Goal: Transaction & Acquisition: Purchase product/service

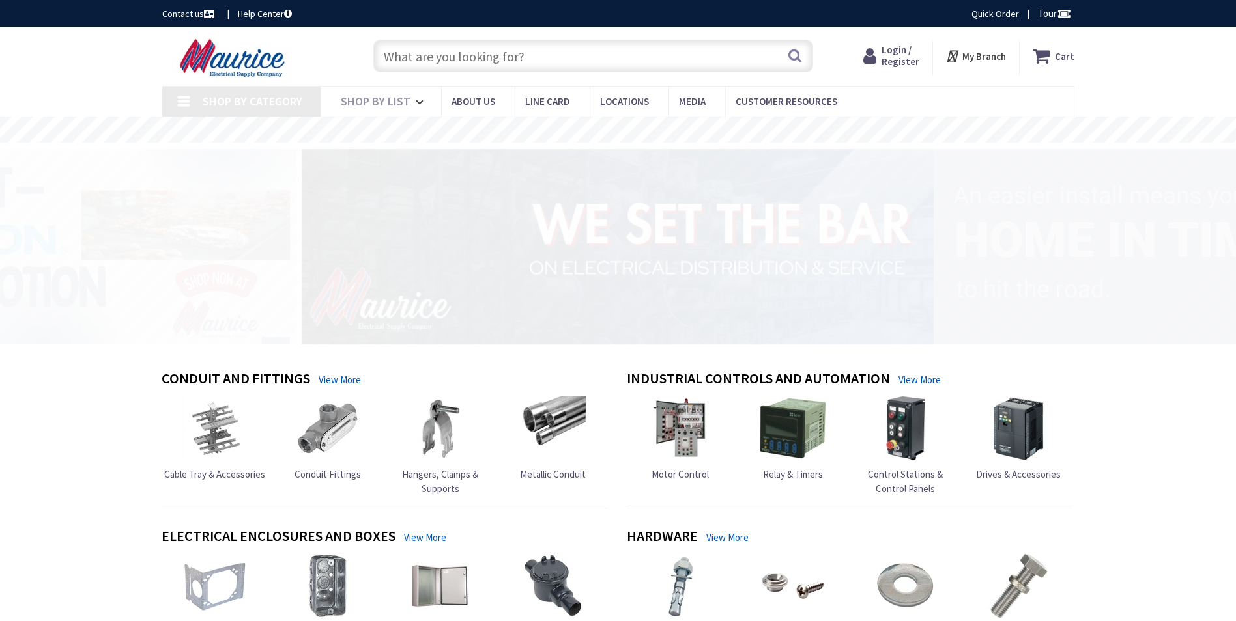
type input "[PERSON_NAME] Dr, [GEOGRAPHIC_DATA], [GEOGRAPHIC_DATA]"
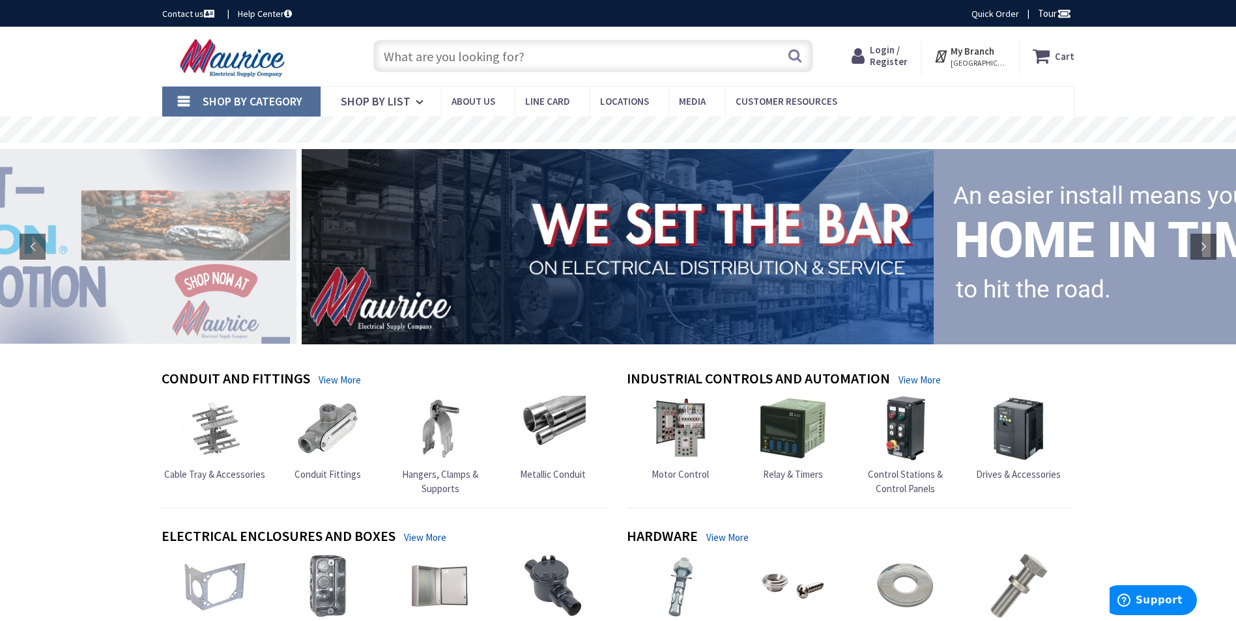
click at [475, 59] on input "text" at bounding box center [593, 56] width 440 height 33
paste input "LEV 6369CR 50A 125V RCPT"
type input "LEV 6369CR 50A 125V RCPT"
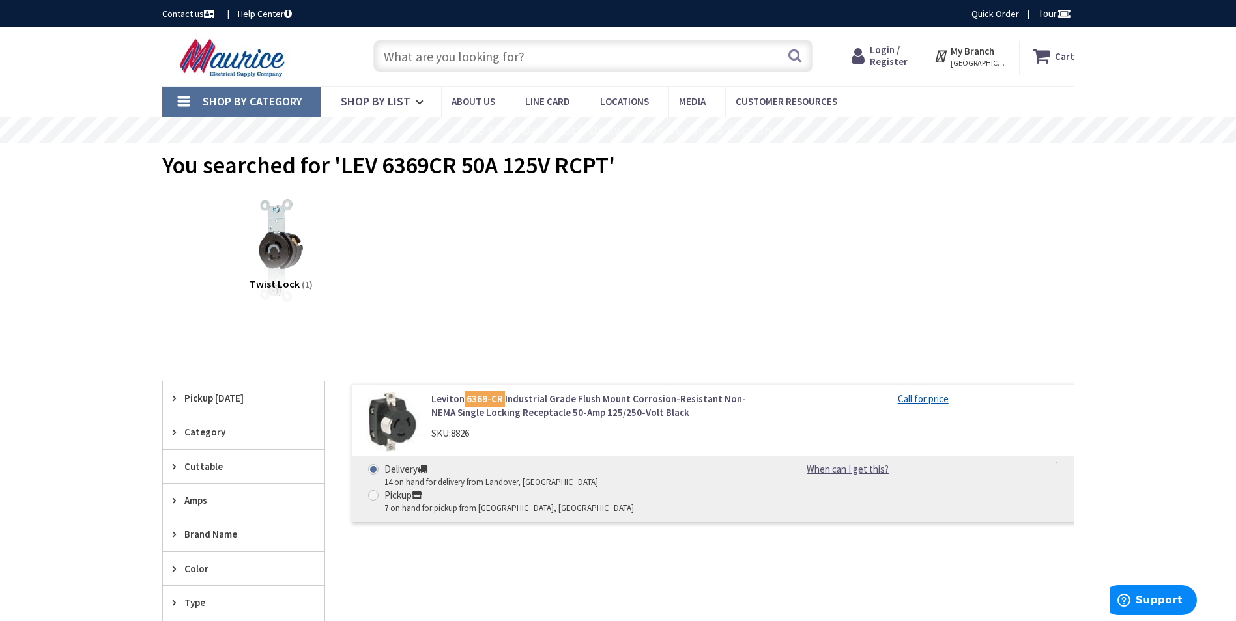
click at [378, 490] on span at bounding box center [373, 495] width 10 height 10
click at [380, 491] on input "Pickup 7 on hand for pickup from Annapolis, MD" at bounding box center [375, 495] width 8 height 8
radio input "true"
click at [891, 61] on span "Login / Register" at bounding box center [889, 56] width 38 height 24
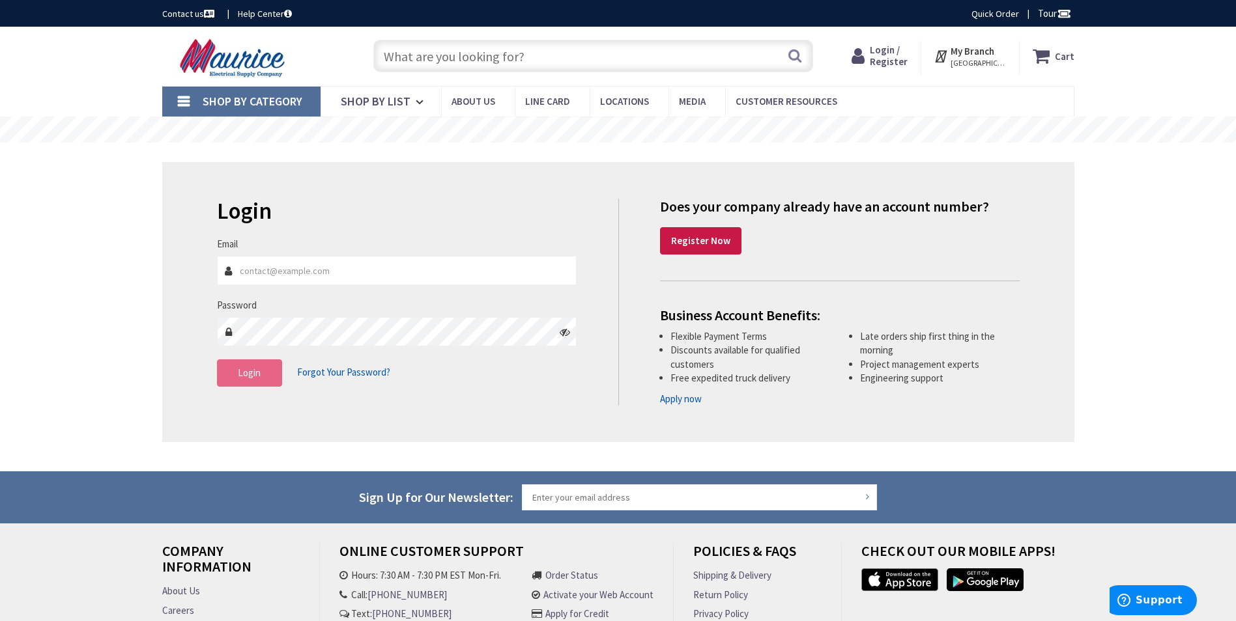
type input "TBryant@Reycoelectric.com"
click at [252, 375] on span "Login" at bounding box center [249, 373] width 23 height 12
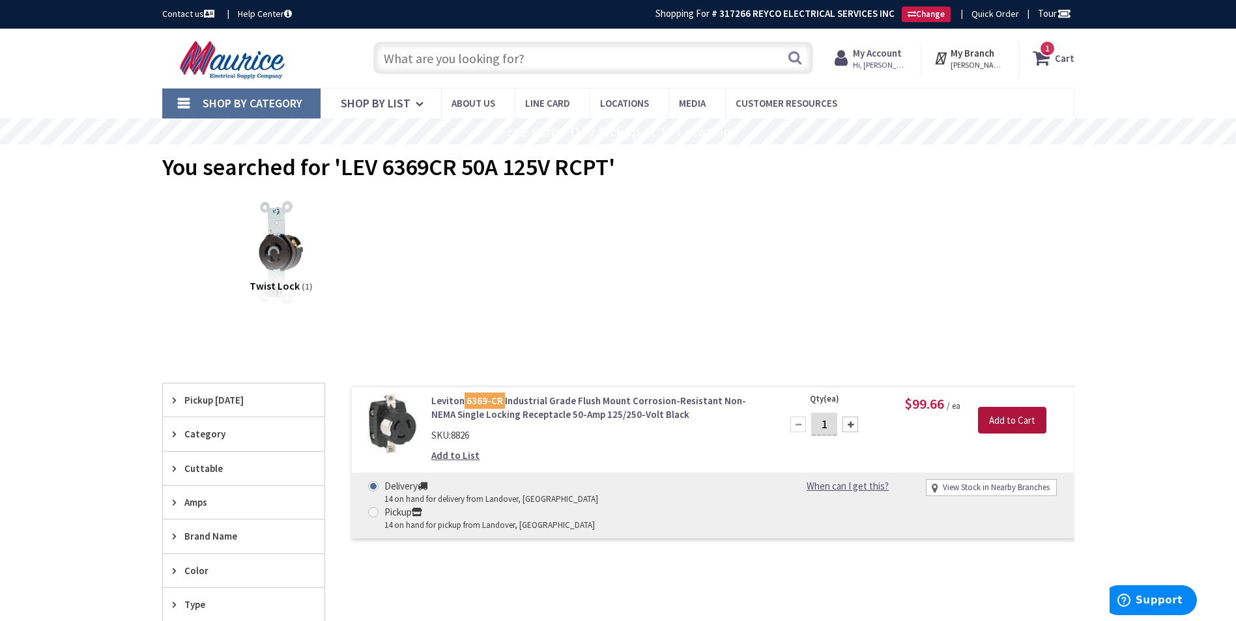
click at [1000, 427] on input "Add to Cart" at bounding box center [1012, 420] width 68 height 27
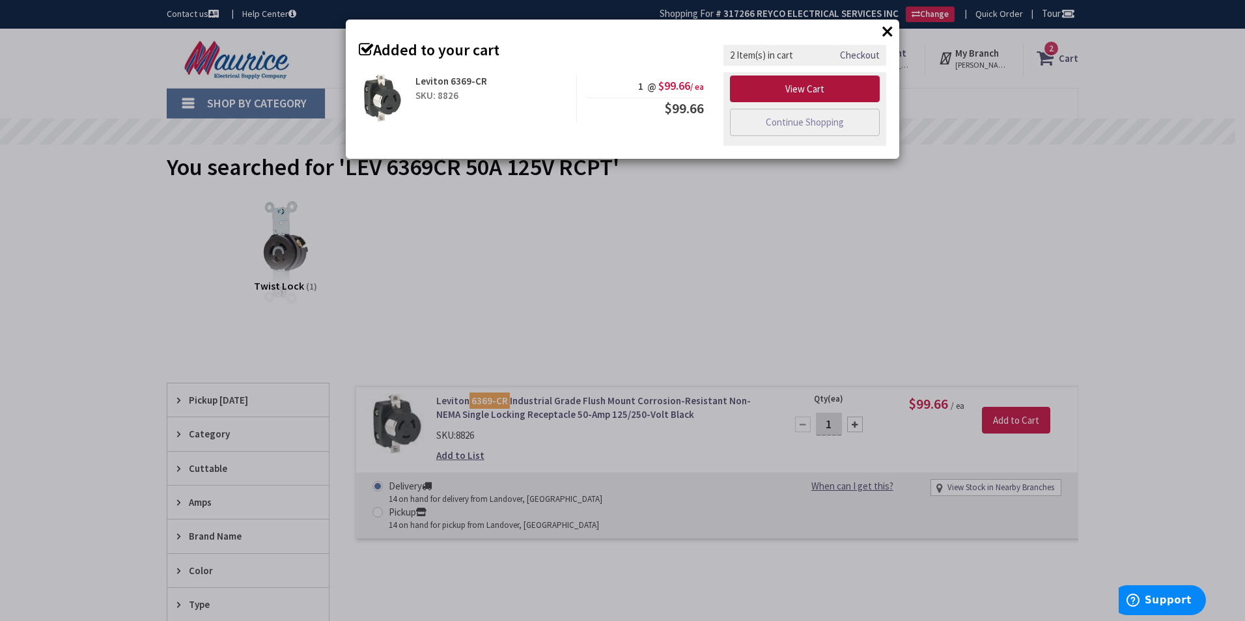
click at [772, 94] on link "View Cart" at bounding box center [805, 89] width 150 height 27
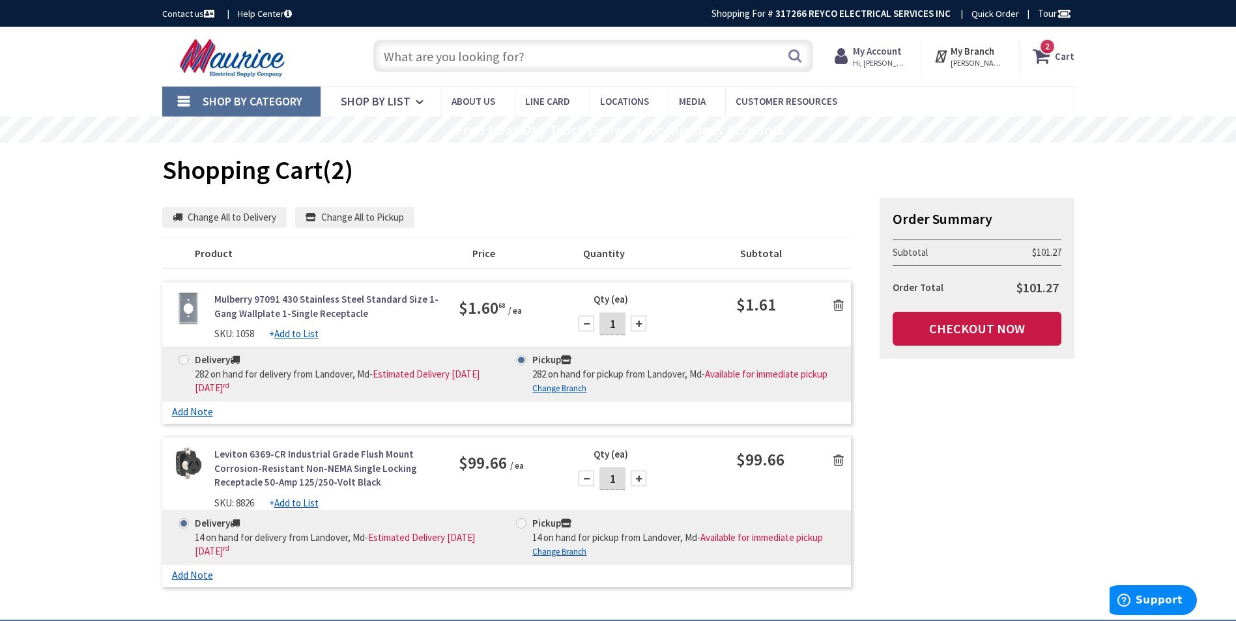
click at [840, 304] on icon at bounding box center [838, 305] width 10 height 13
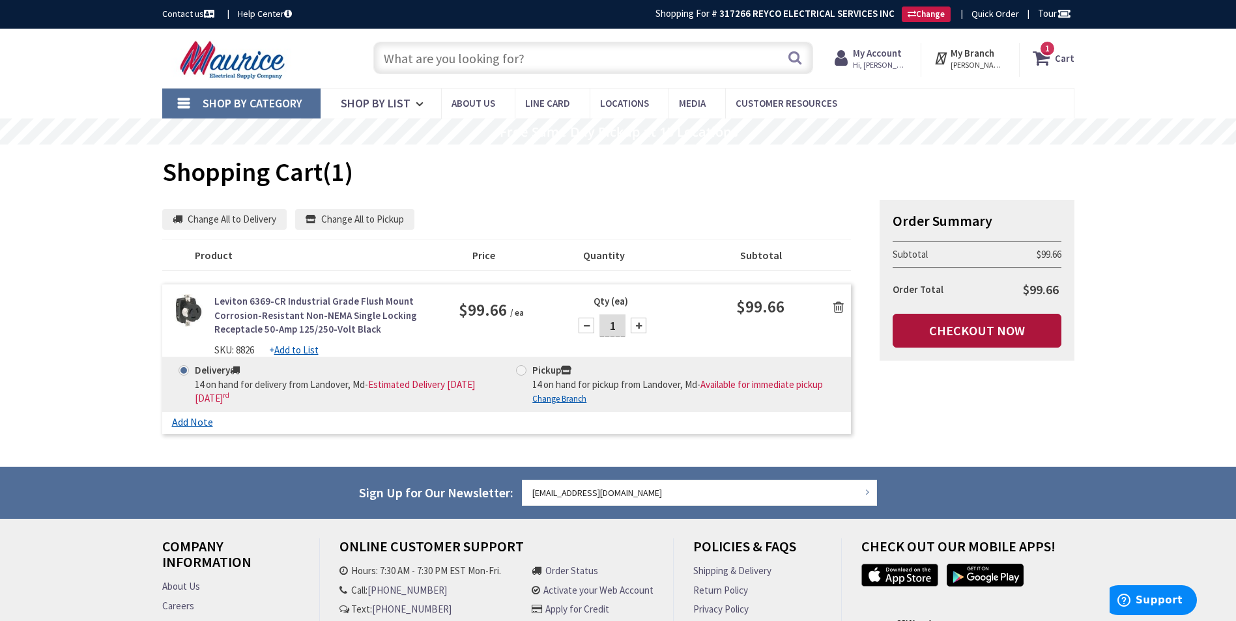
click at [974, 330] on link "Checkout Now" at bounding box center [976, 331] width 169 height 34
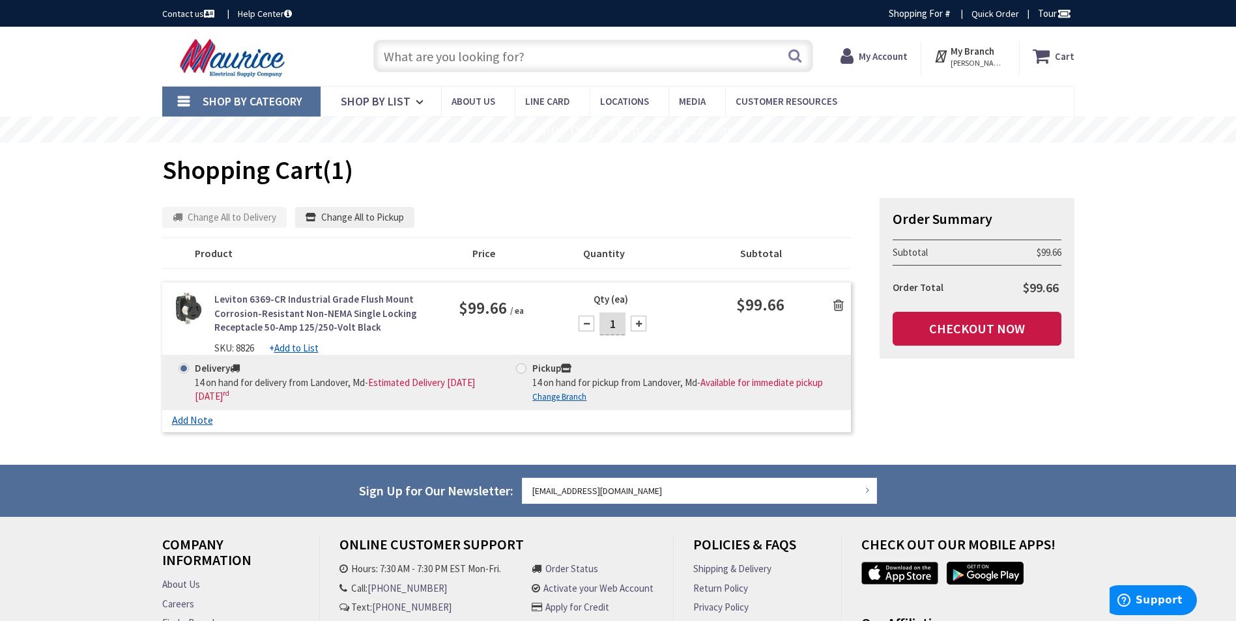
click at [522, 371] on span at bounding box center [521, 368] width 10 height 10
click at [522, 371] on input "Pickup 14 on hand for pickup from Landover, Md - Available for immediate pickup" at bounding box center [523, 368] width 8 height 8
radio input "true"
click at [566, 401] on u "Change Branch" at bounding box center [559, 396] width 54 height 11
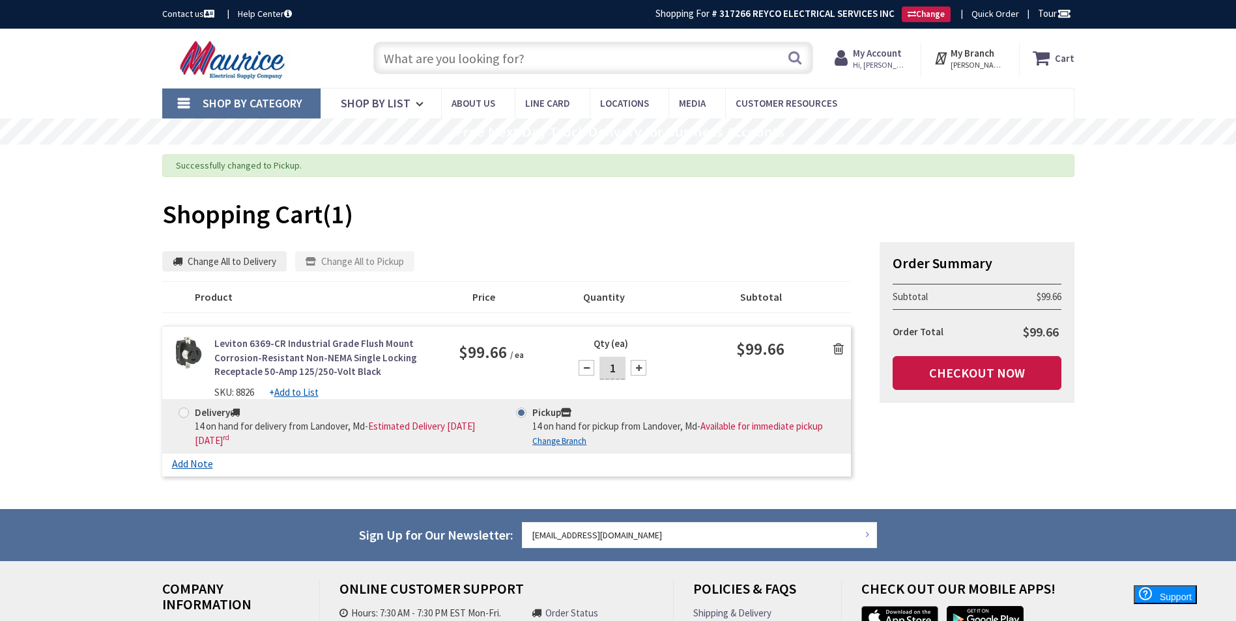
click at [557, 438] on u "Change Branch" at bounding box center [559, 441] width 54 height 11
click at [560, 440] on u "Change Branch" at bounding box center [559, 441] width 54 height 11
select select "data-availability"
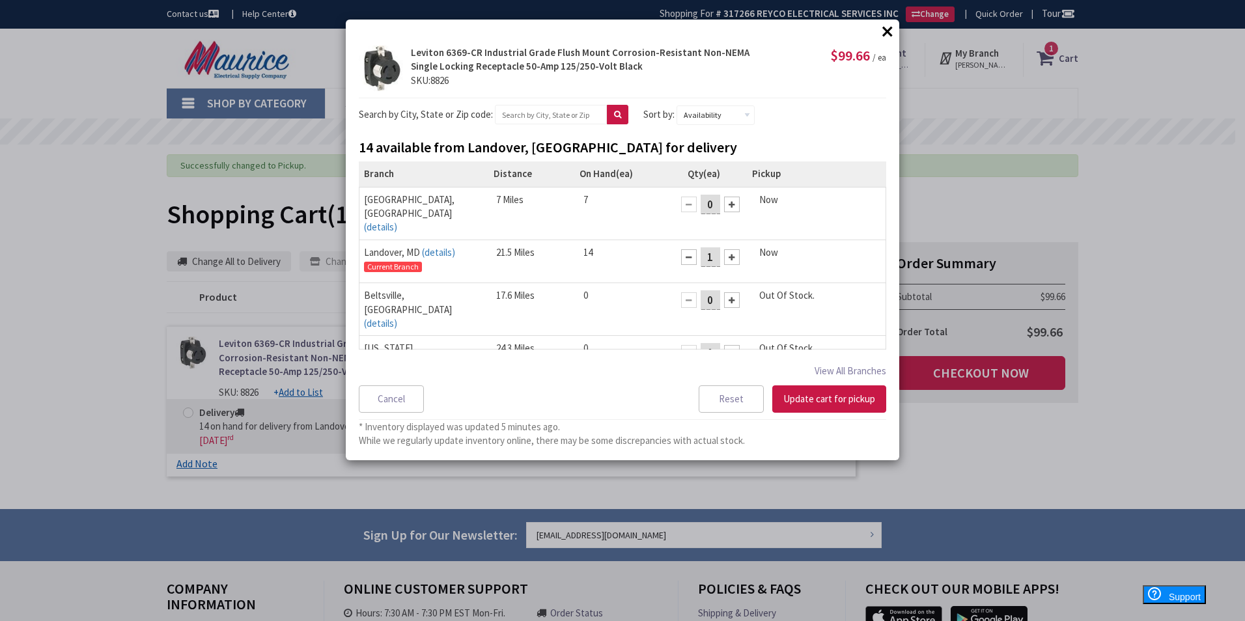
click at [724, 204] on div at bounding box center [732, 205] width 16 height 16
click at [681, 249] on div at bounding box center [689, 257] width 16 height 16
click at [804, 398] on button "Update cart for pickup" at bounding box center [830, 399] width 114 height 27
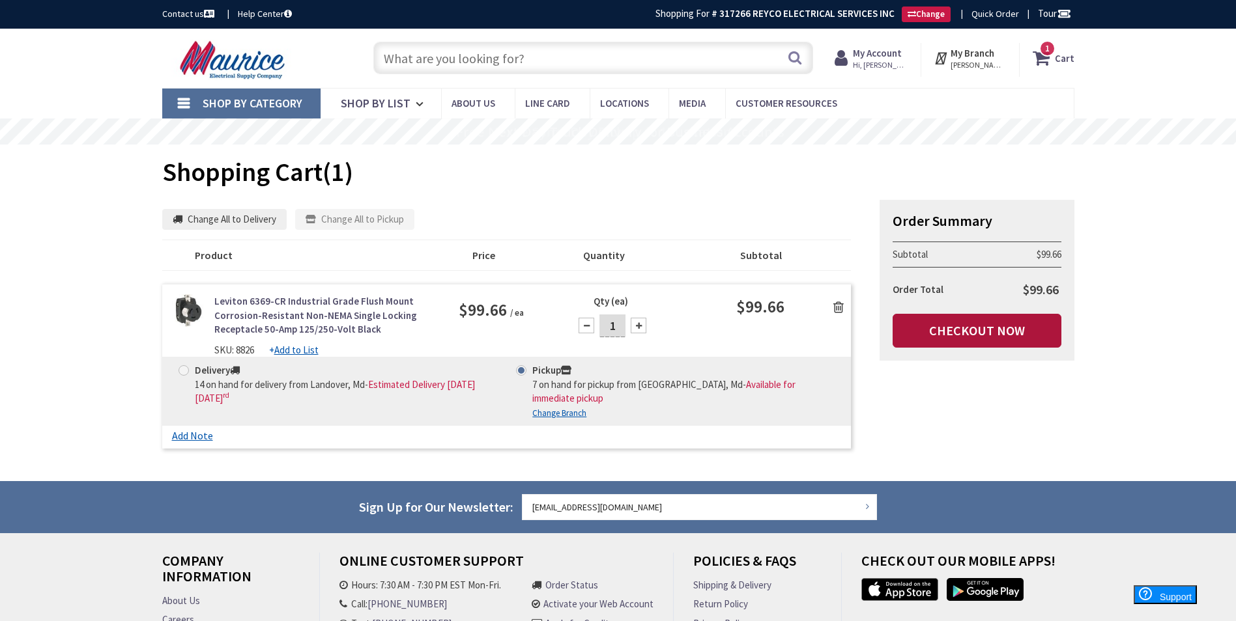
click at [926, 333] on link "Checkout Now" at bounding box center [976, 331] width 169 height 34
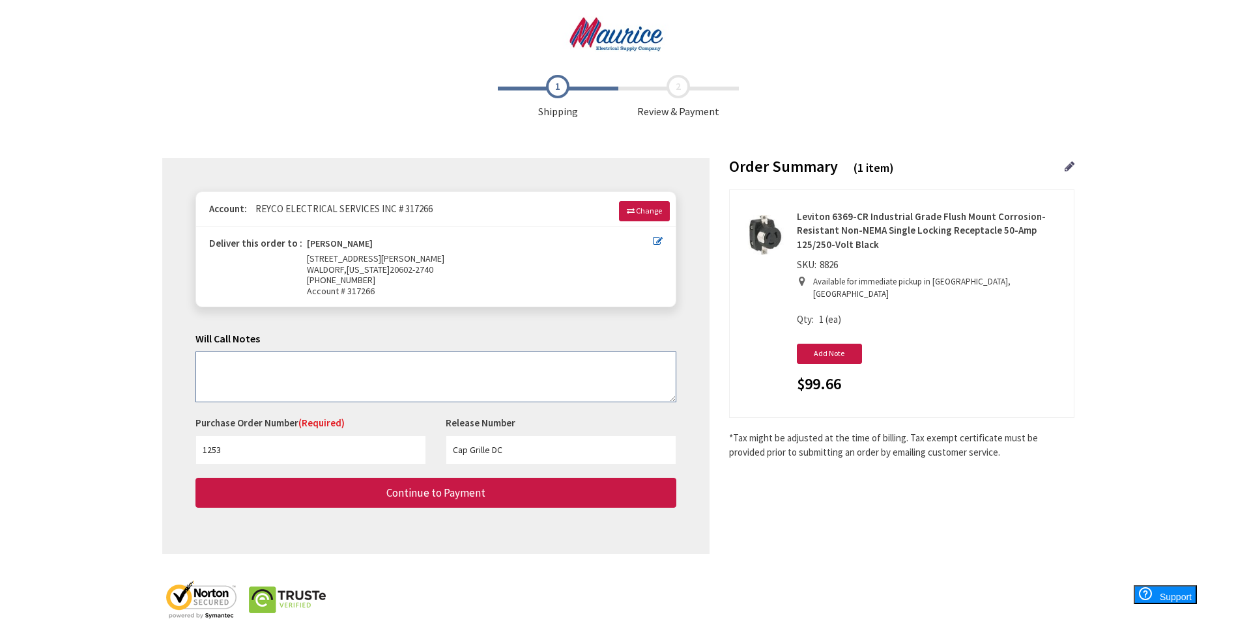
click at [312, 373] on textarea at bounding box center [435, 377] width 481 height 51
type textarea "Jules House"
drag, startPoint x: 237, startPoint y: 447, endPoint x: 183, endPoint y: 451, distance: 54.3
click at [183, 451] on div "Some items on your order are not available and will cause your order to be held…" at bounding box center [435, 356] width 547 height 396
type input "1724-1478"
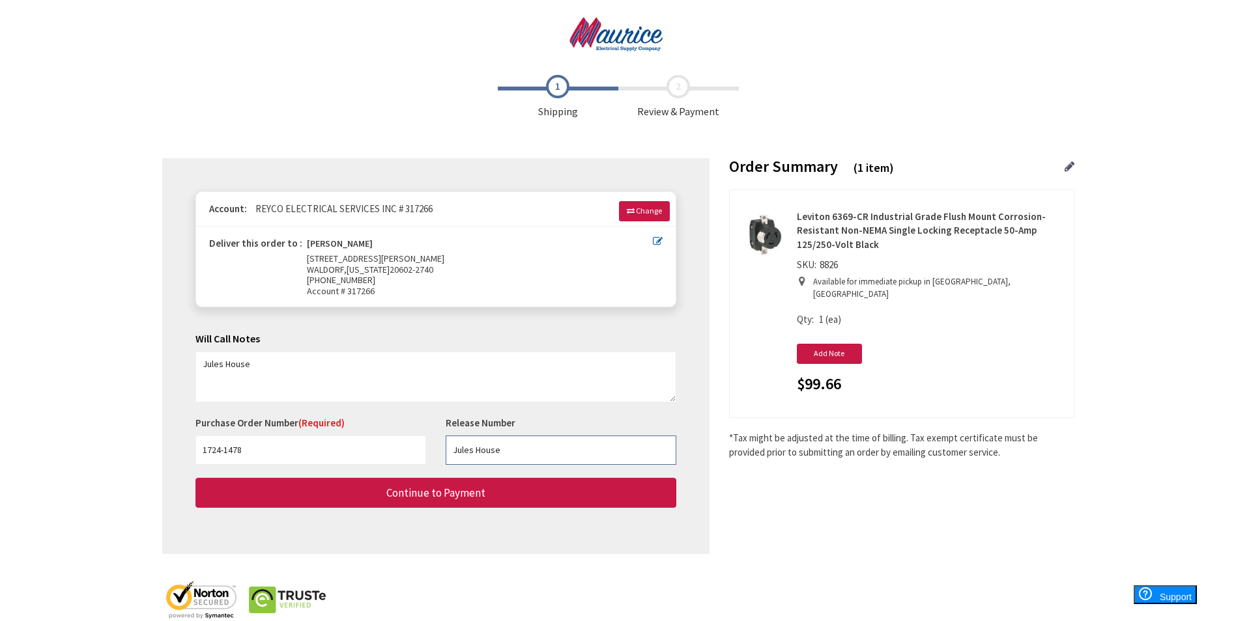
type input "Jules House"
drag, startPoint x: 255, startPoint y: 367, endPoint x: 184, endPoint y: 365, distance: 71.7
click at [184, 365] on div "Some items on your order are not available and will cause your order to be held…" at bounding box center [435, 356] width 547 height 396
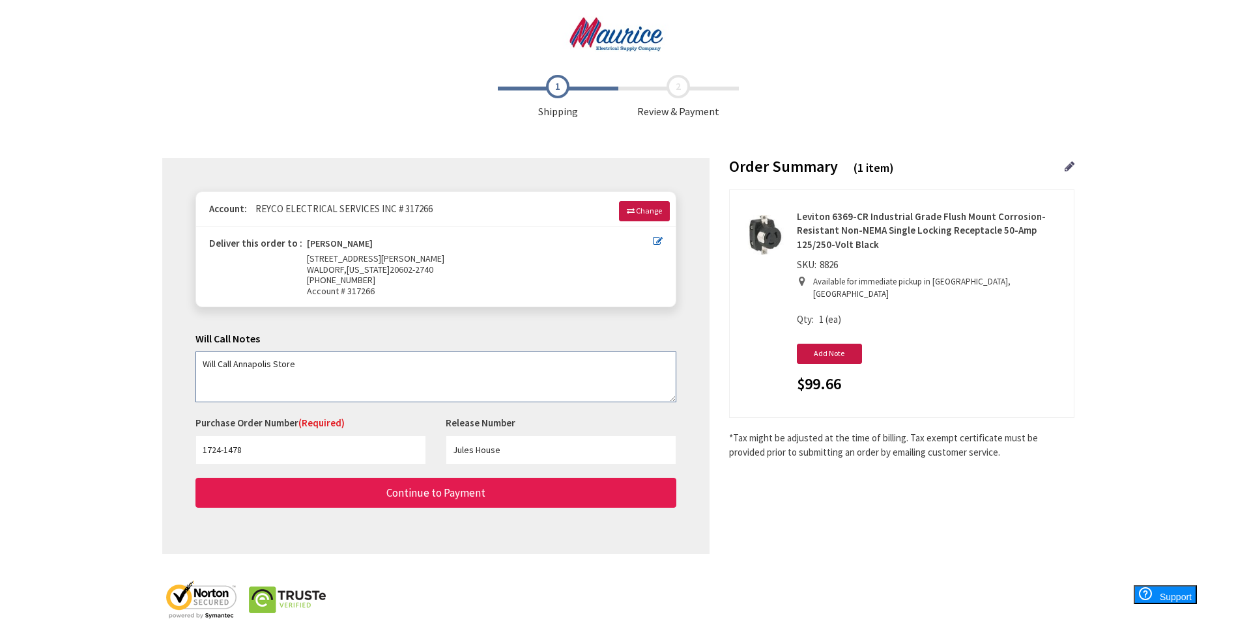
type textarea "Will Call Annapolis Store"
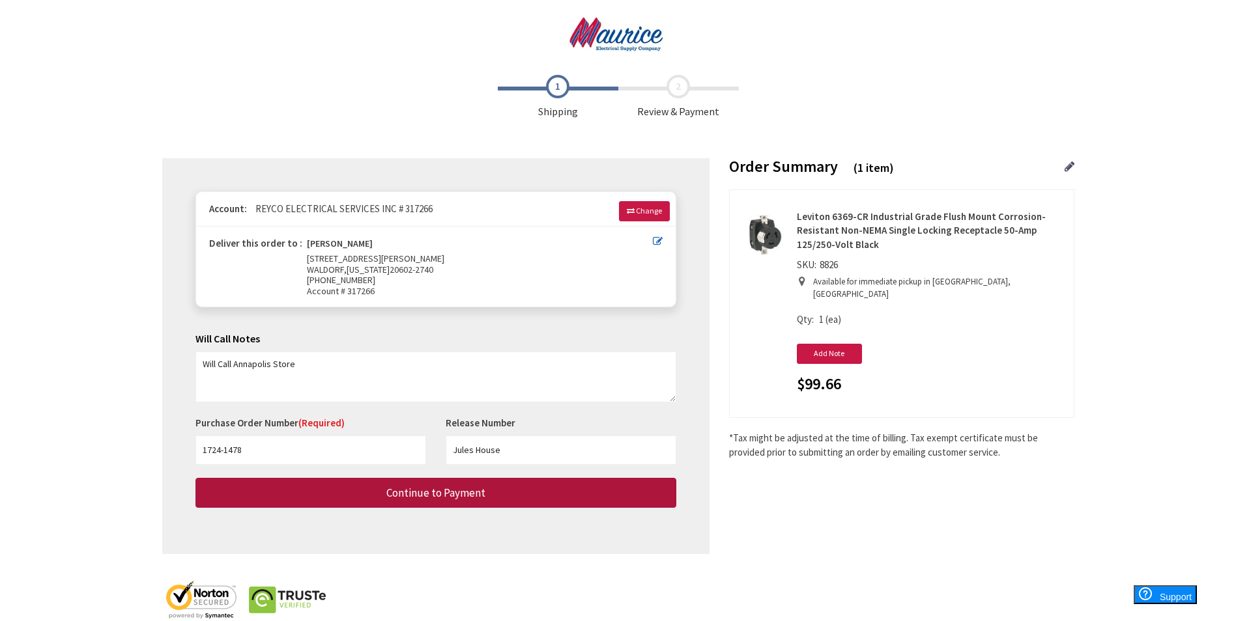
click at [439, 490] on span "Continue to Payment" at bounding box center [435, 493] width 99 height 14
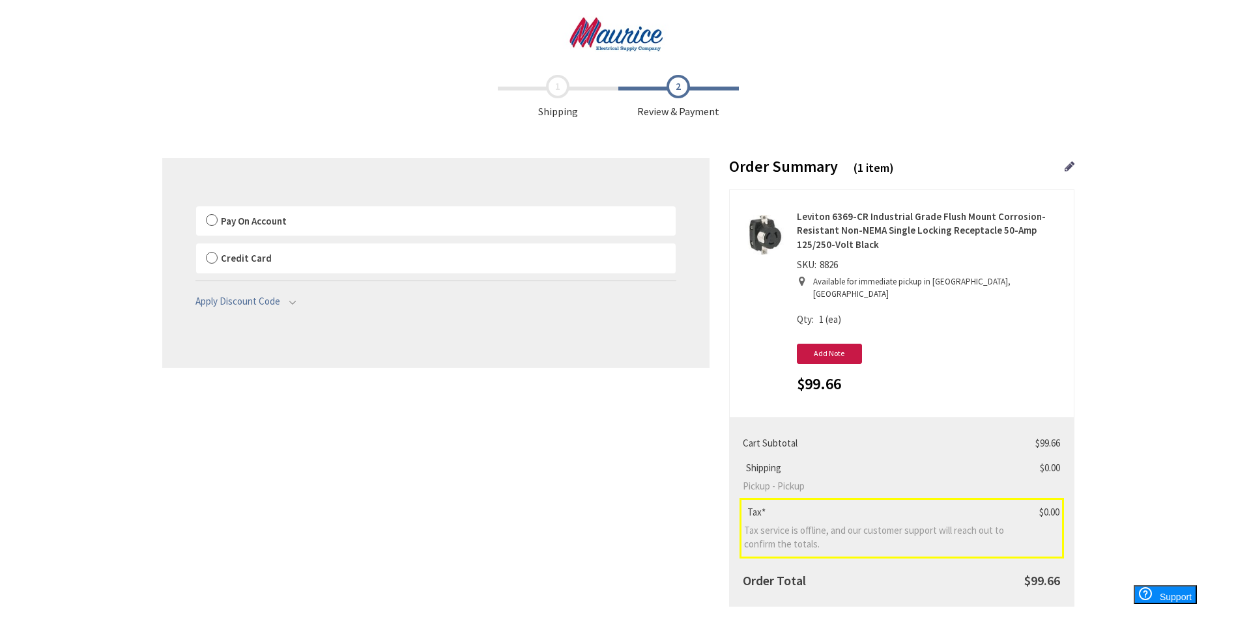
click at [217, 220] on label "Pay On Account" at bounding box center [435, 221] width 479 height 30
click at [196, 209] on input "Pay On Account" at bounding box center [196, 209] width 0 height 0
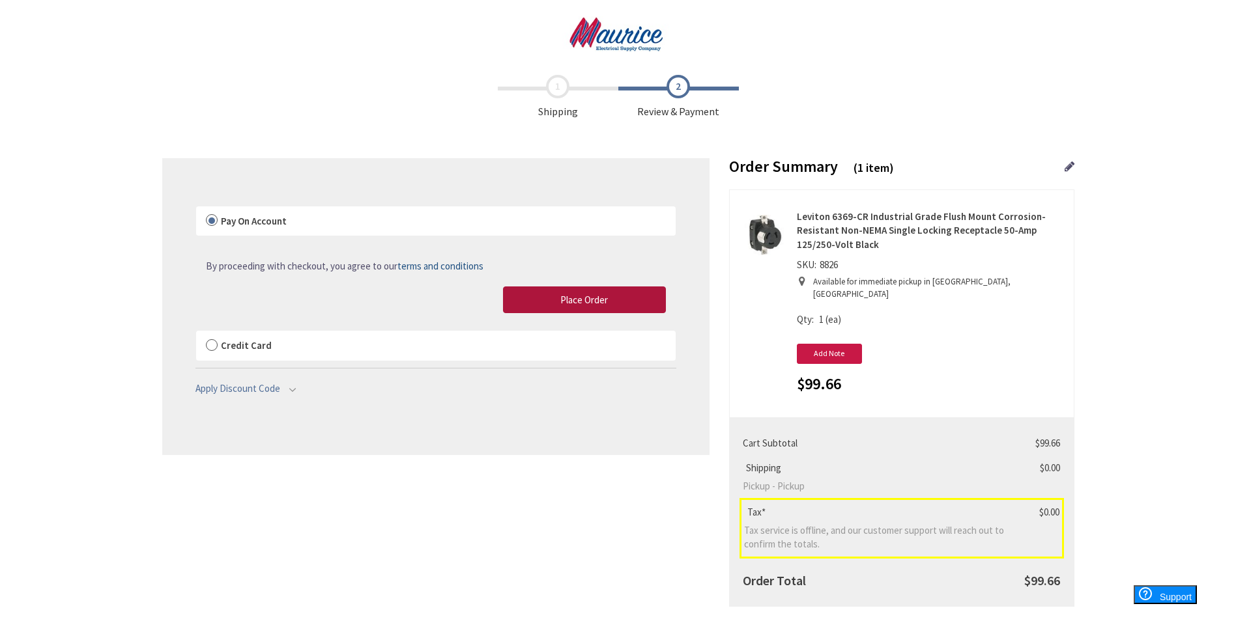
click at [559, 304] on button "Place Order" at bounding box center [584, 300] width 163 height 27
